Goal: Task Accomplishment & Management: Manage account settings

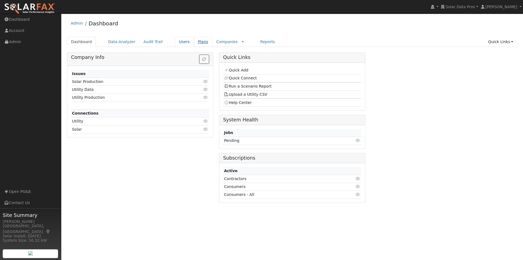
drag, startPoint x: 174, startPoint y: 41, endPoint x: 192, endPoint y: 39, distance: 18.1
click at [175, 41] on link "Users" at bounding box center [184, 42] width 19 height 10
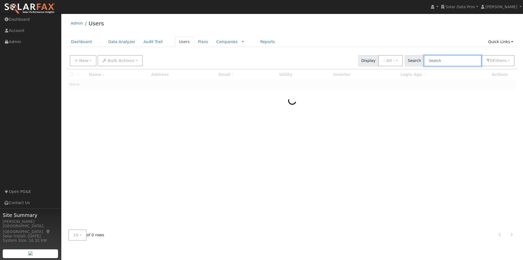
drag, startPoint x: 457, startPoint y: 57, endPoint x: 454, endPoint y: 57, distance: 2.7
click at [457, 57] on input "text" at bounding box center [453, 60] width 58 height 11
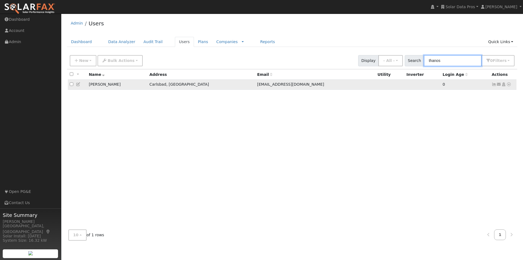
type input "thanos"
click at [503, 85] on icon at bounding box center [503, 84] width 5 height 4
